Goal: Navigation & Orientation: Find specific page/section

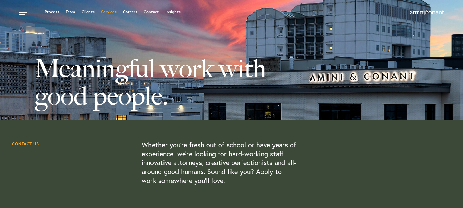
click at [109, 13] on link "Services" at bounding box center [108, 12] width 15 height 4
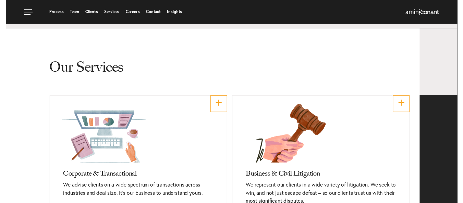
scroll to position [137, 0]
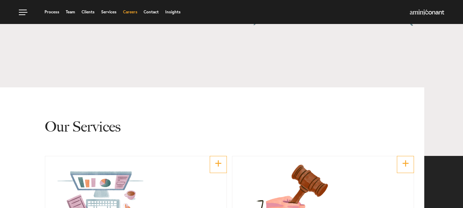
click at [130, 13] on link "Careers" at bounding box center [130, 12] width 14 height 4
